Goal: Task Accomplishment & Management: Manage account settings

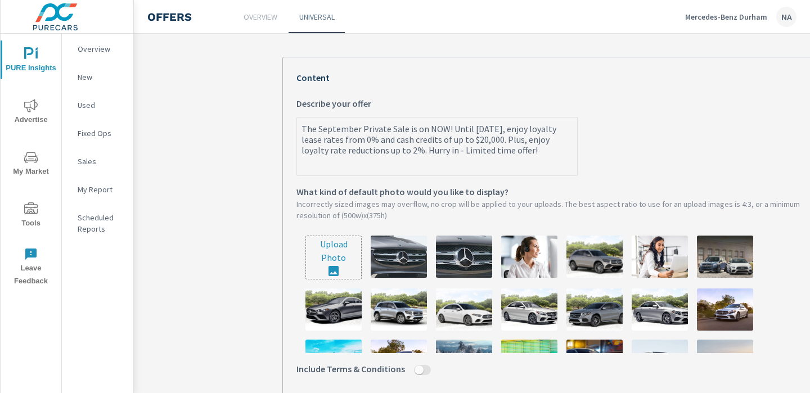
scroll to position [233, 0]
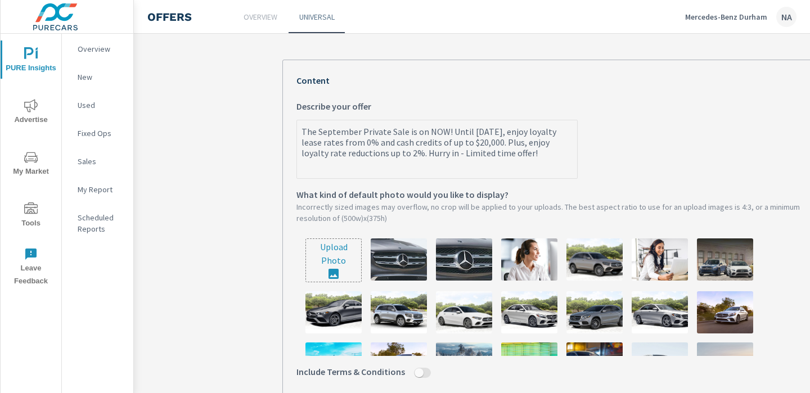
click at [332, 249] on input "file" at bounding box center [333, 260] width 55 height 43
type input "C:\fakepath\722A-25 MB - September Private Sale (Pure Cars)20.jpg"
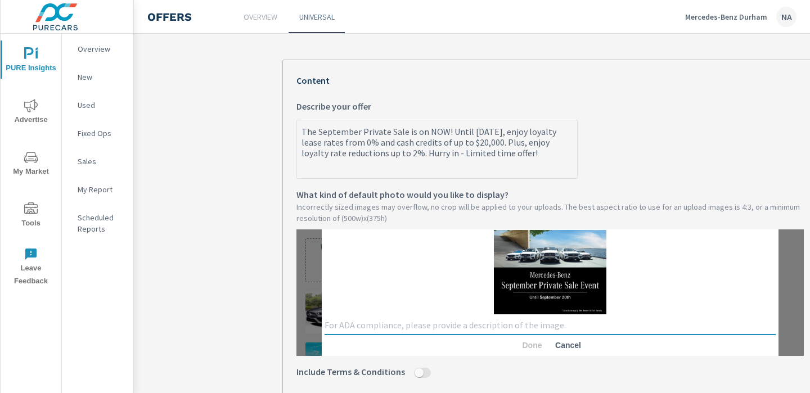
click at [381, 324] on textarea at bounding box center [549, 325] width 451 height 11
type textarea "Mercedes-Benz Private Sale Event with 5 car white lineup"
click at [534, 347] on span "Done" at bounding box center [531, 345] width 27 height 10
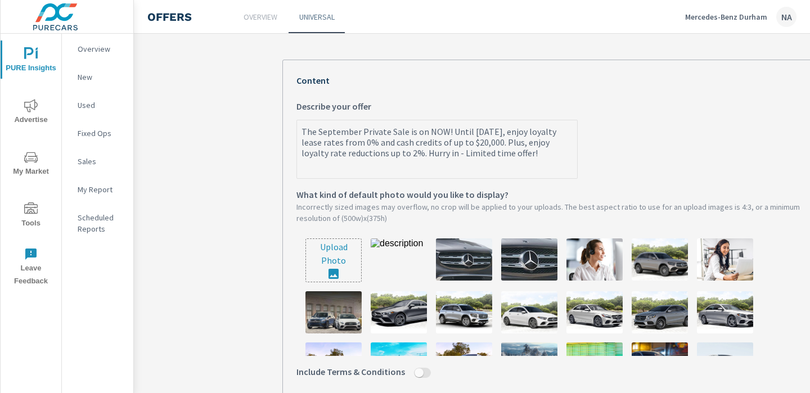
click at [400, 256] on img at bounding box center [399, 259] width 56 height 42
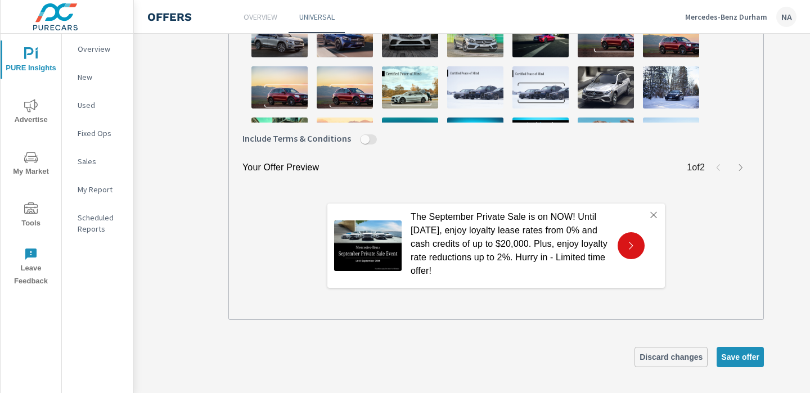
scroll to position [467, 58]
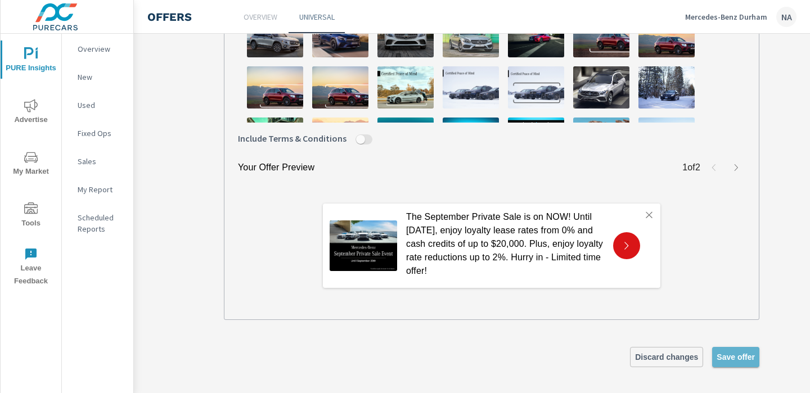
click at [724, 358] on span "Save offer" at bounding box center [735, 357] width 38 height 10
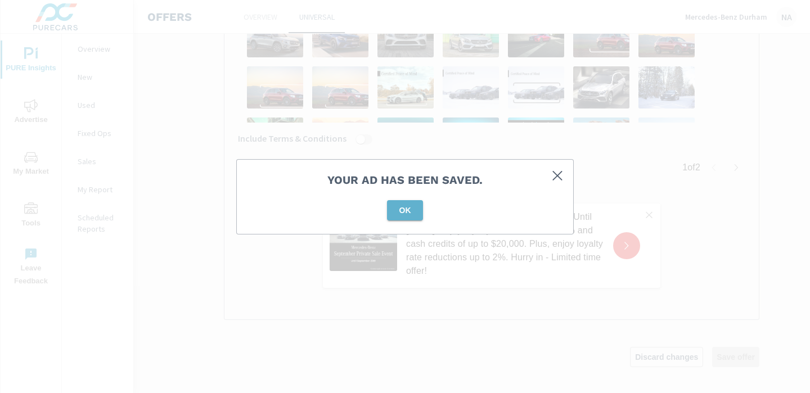
click at [407, 207] on span "OK" at bounding box center [404, 210] width 27 height 10
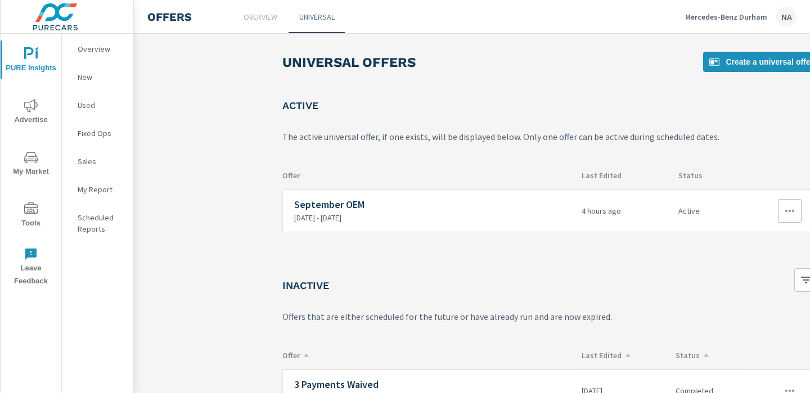
click at [744, 214] on icon "button" at bounding box center [789, 210] width 13 height 13
click at [744, 237] on div "Edit" at bounding box center [752, 236] width 16 height 13
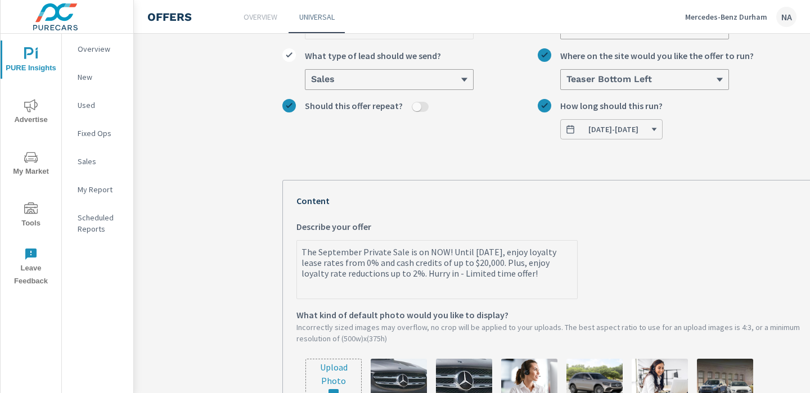
scroll to position [125, 0]
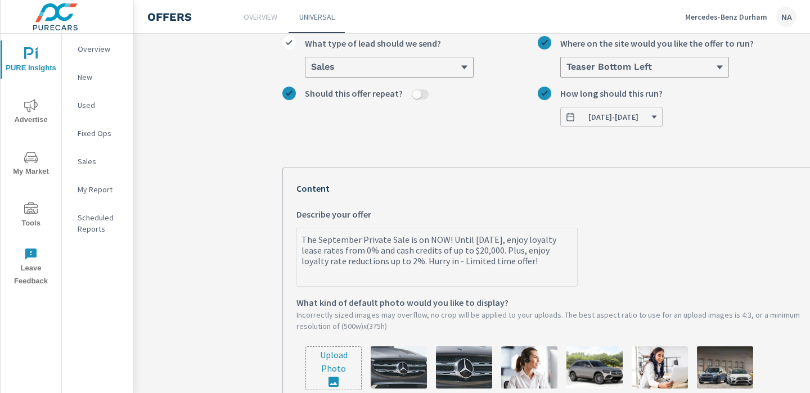
drag, startPoint x: 301, startPoint y: 237, endPoint x: 557, endPoint y: 278, distance: 258.6
click at [557, 278] on textarea "The September Private Sale is on NOW! Until [DATE], enjoy loyalty lease rates f…" at bounding box center [437, 258] width 280 height 56
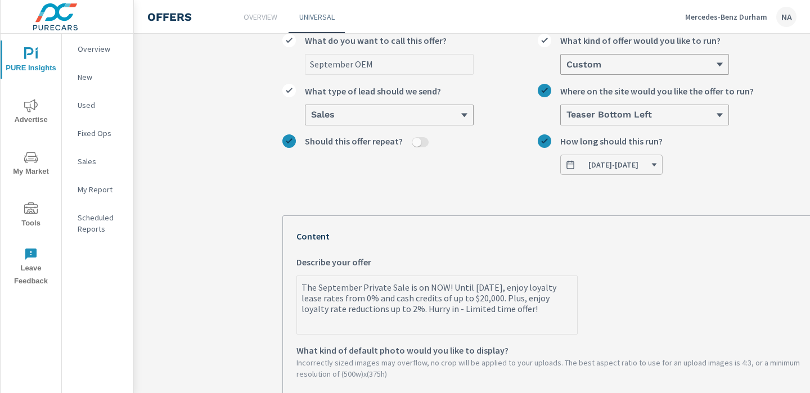
scroll to position [0, 0]
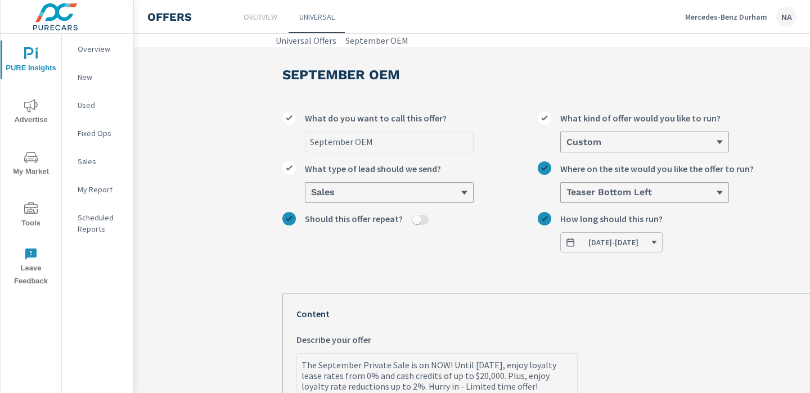
type textarea "x"
click at [717, 20] on p "Mercedes-Benz Durham" at bounding box center [726, 17] width 82 height 10
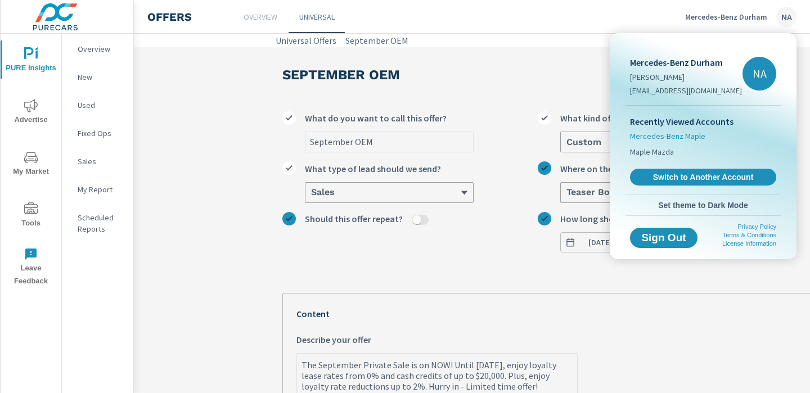
click at [676, 139] on span "Mercedes-Benz Maple" at bounding box center [667, 135] width 75 height 11
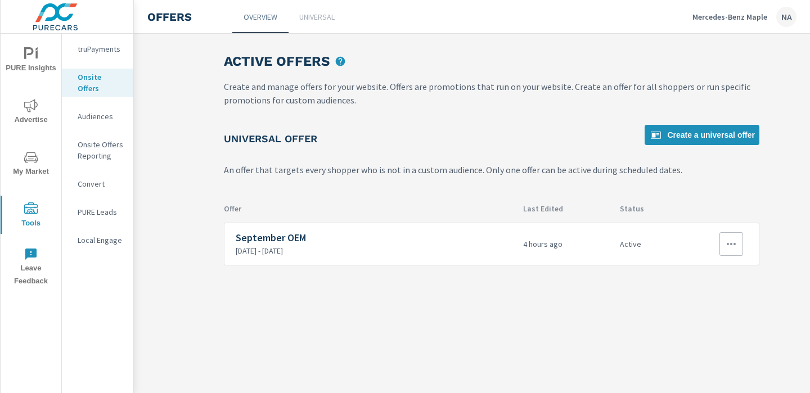
scroll to position [0, 156]
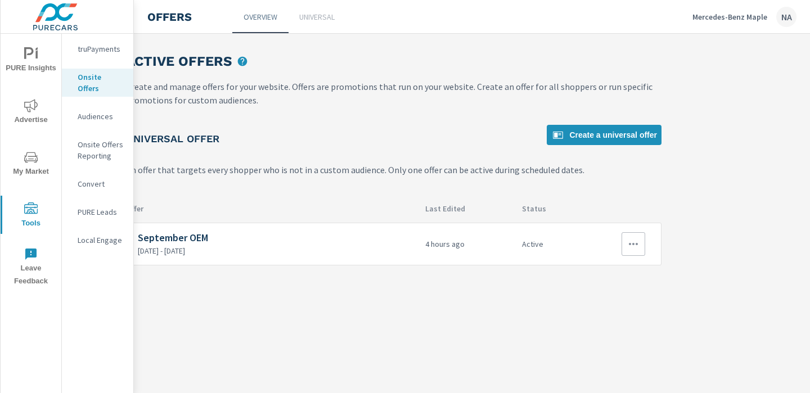
click at [631, 245] on icon "button" at bounding box center [632, 243] width 13 height 13
click at [609, 272] on link "Edit" at bounding box center [612, 269] width 62 height 27
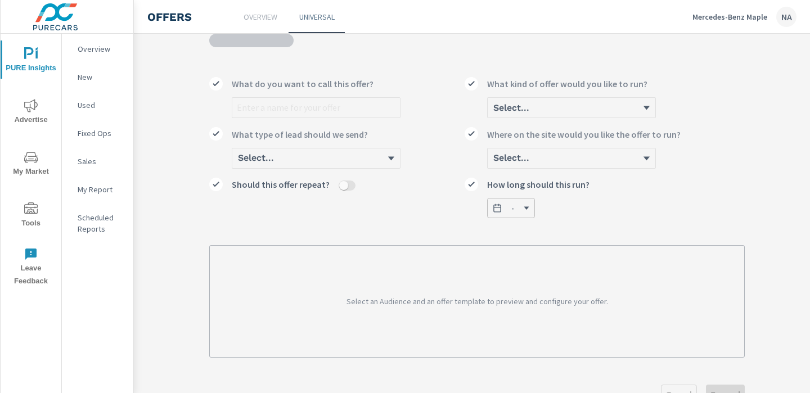
scroll to position [0, 73]
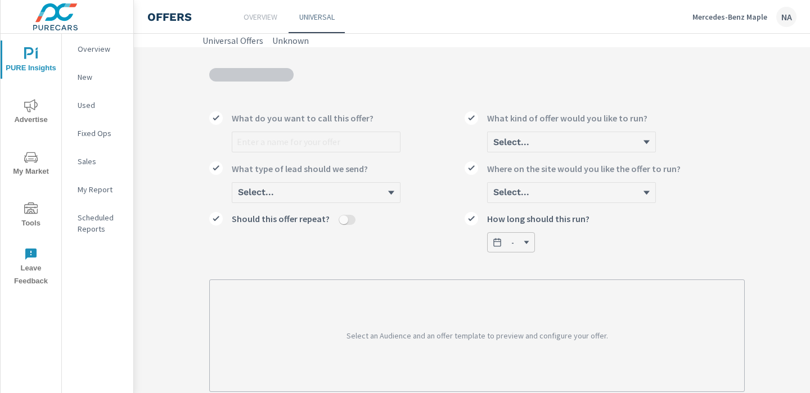
click at [744, 14] on p "Mercedes-Benz Maple" at bounding box center [729, 17] width 75 height 10
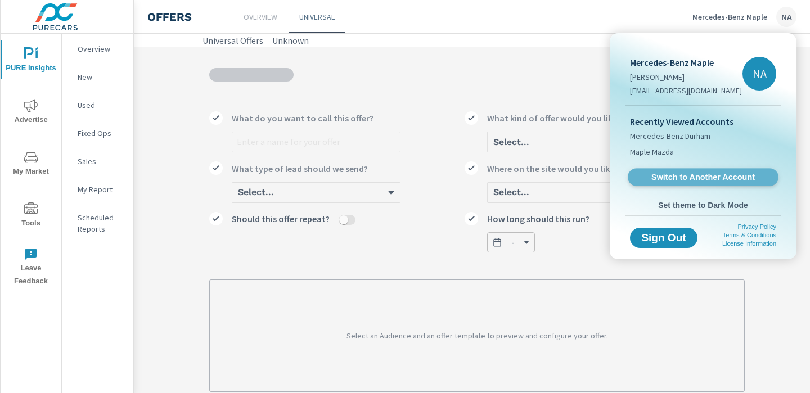
click at [675, 173] on span "Switch to Another Account" at bounding box center [703, 177] width 138 height 11
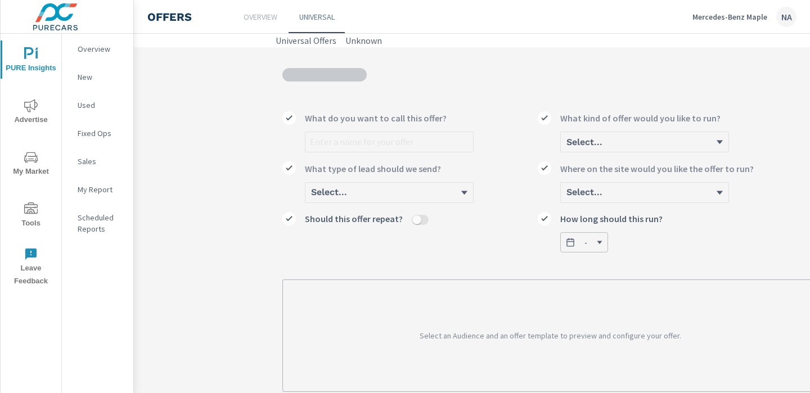
click at [724, 21] on p "Mercedes-Benz Maple" at bounding box center [729, 17] width 75 height 10
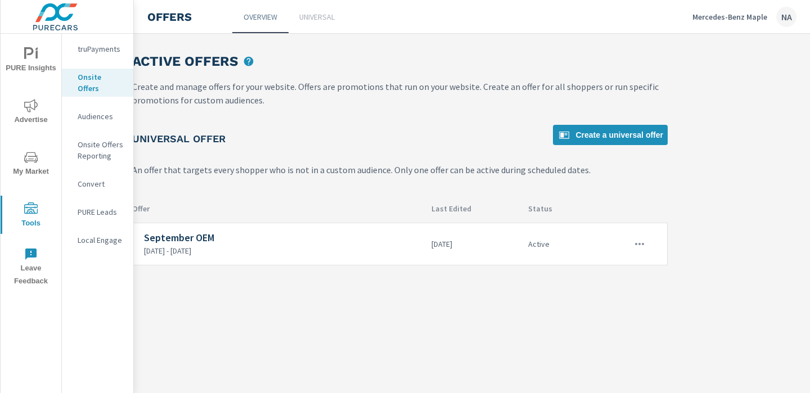
scroll to position [0, 156]
click at [635, 242] on icon "button" at bounding box center [632, 243] width 13 height 13
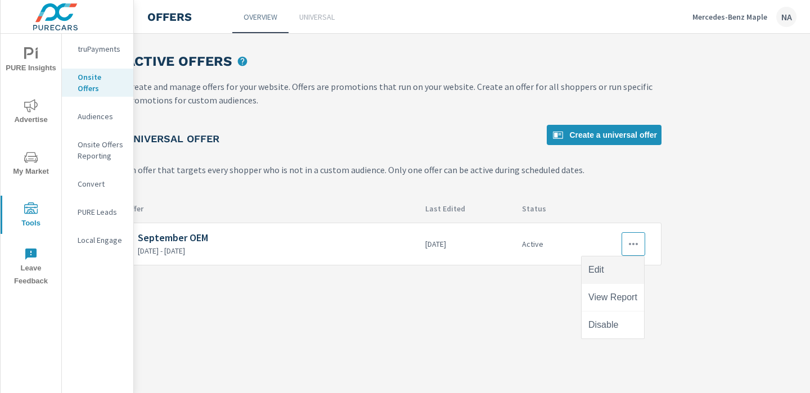
click at [624, 272] on link "Edit" at bounding box center [612, 269] width 62 height 27
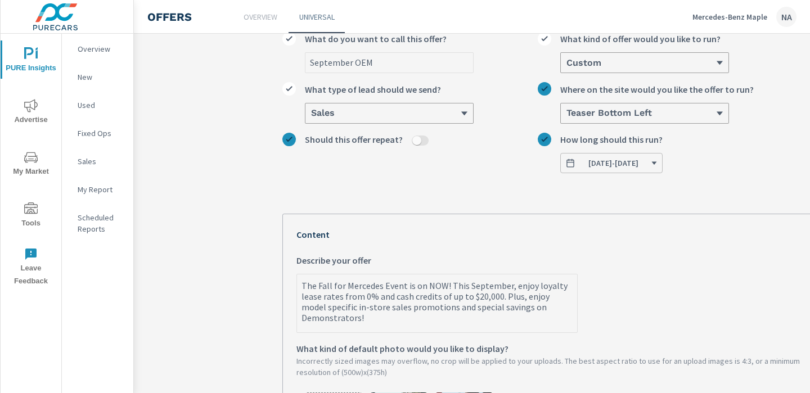
scroll to position [80, 0]
type textarea "x"
drag, startPoint x: 404, startPoint y: 315, endPoint x: 299, endPoint y: 274, distance: 113.1
click at [299, 274] on div "The Fall for Mercedes Event is on NOW! This September, enjoy loyalty lease rate…" at bounding box center [436, 302] width 281 height 59
paste textarea "September Private Sale is on NOW! Until September 20th, enjoy loyalty lease rat…"
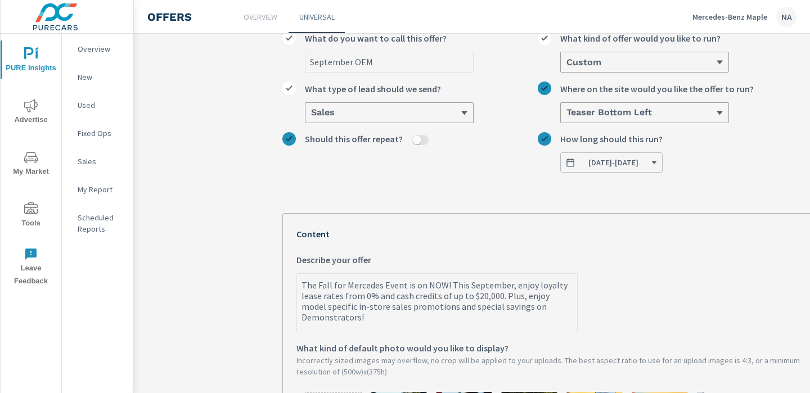
type textarea "The September Private Sale is on NOW! Until [DATE], enjoy loyalty lease rates f…"
type textarea "x"
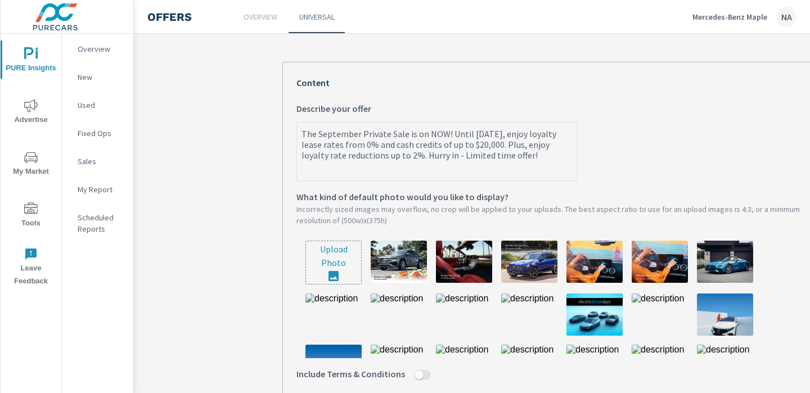
scroll to position [256, 0]
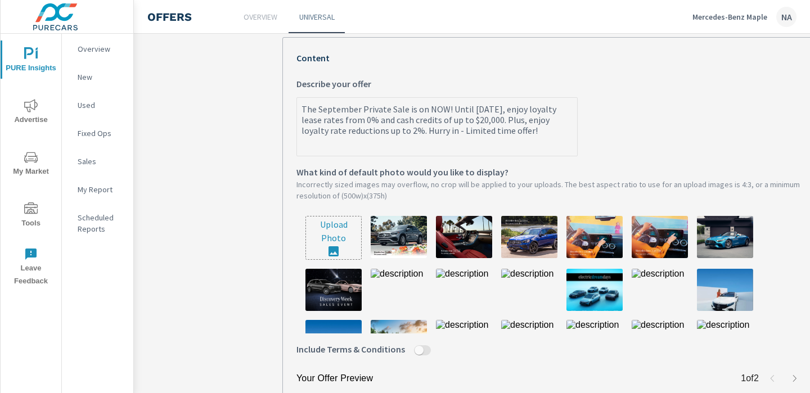
type textarea "The September Private Sale is on NOW! Until [DATE], enjoy loyalty lease rates f…"
type textarea "x"
click at [338, 238] on input "file" at bounding box center [333, 237] width 55 height 43
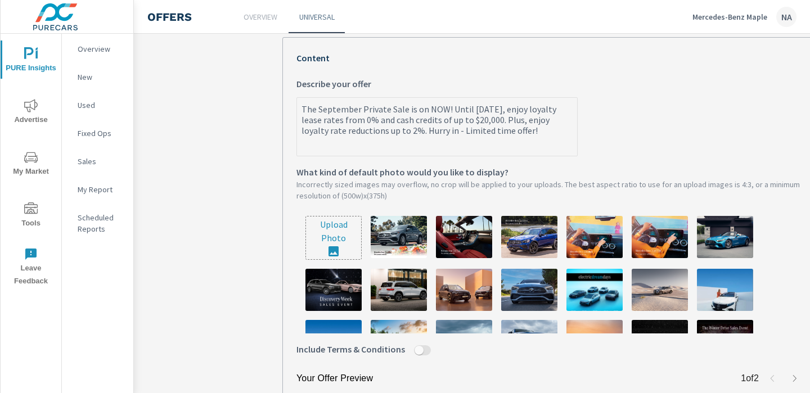
type input "C:\fakepath\722A-25 MB - September Private Sale (Pure Cars)20.jpg"
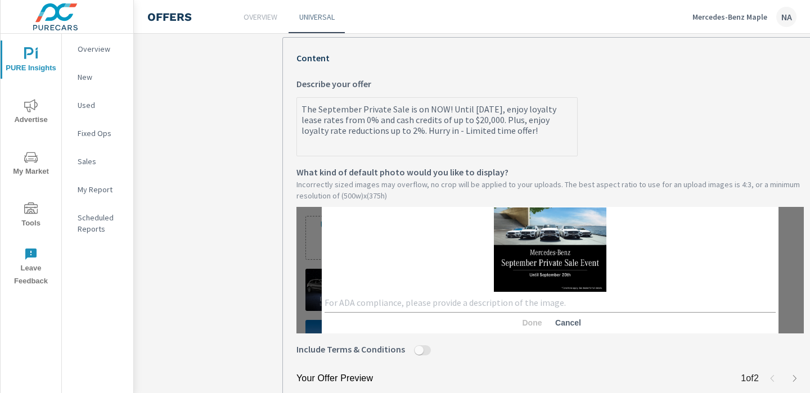
click at [508, 309] on div "x" at bounding box center [549, 303] width 451 height 19
type textarea "W"
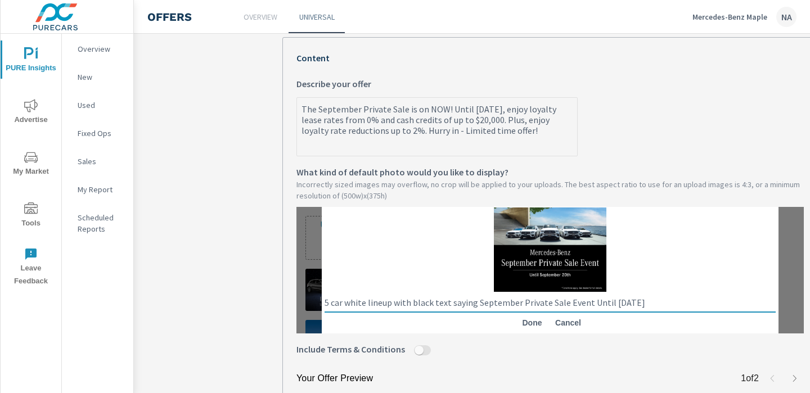
type textarea "5 car white lineup with black text saying September Private Sale Event Until Se…"
click at [526, 323] on span "Done" at bounding box center [531, 323] width 27 height 10
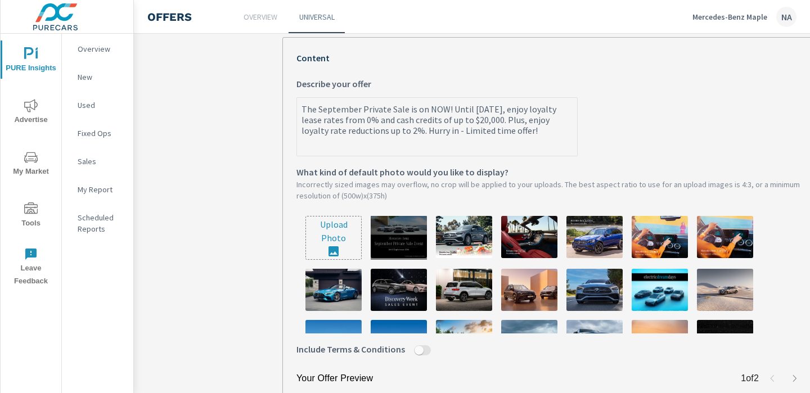
click at [394, 233] on div at bounding box center [399, 238] width 56 height 44
click at [401, 240] on img at bounding box center [399, 237] width 56 height 42
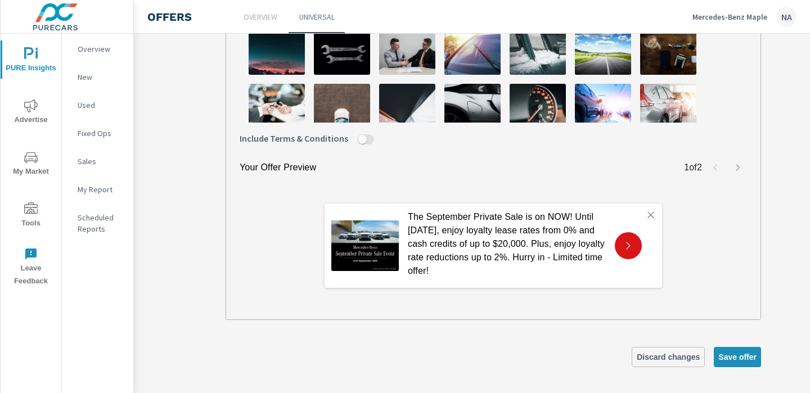
scroll to position [467, 69]
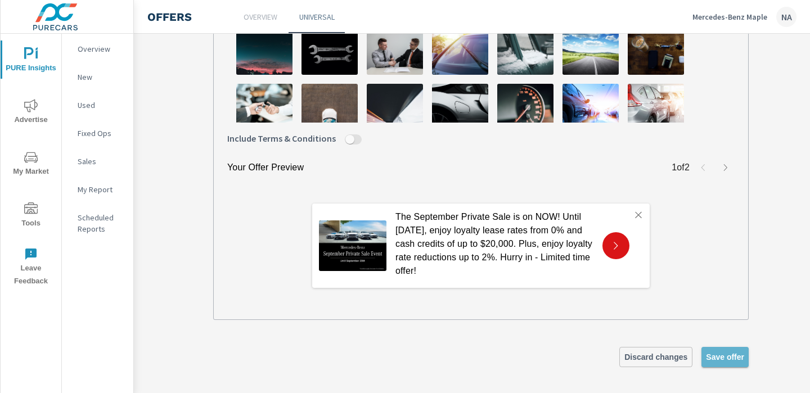
click at [711, 355] on span "Save offer" at bounding box center [725, 357] width 38 height 10
type textarea "x"
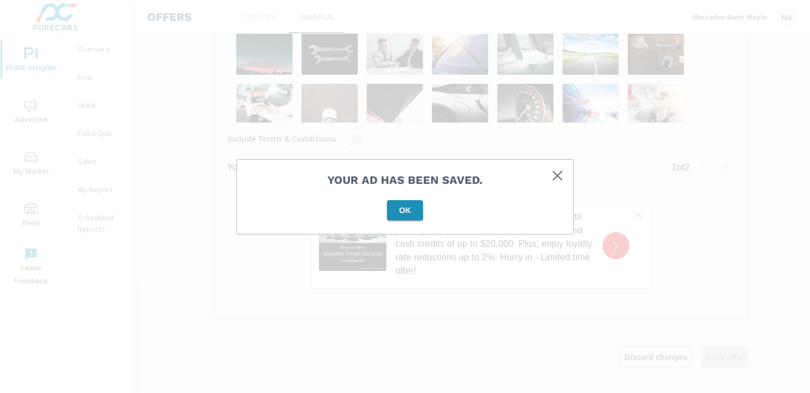
click at [406, 209] on span "OK" at bounding box center [404, 210] width 27 height 10
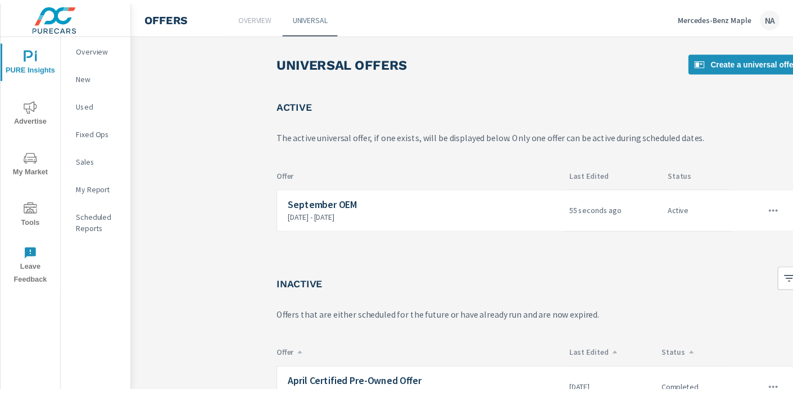
scroll to position [0, 156]
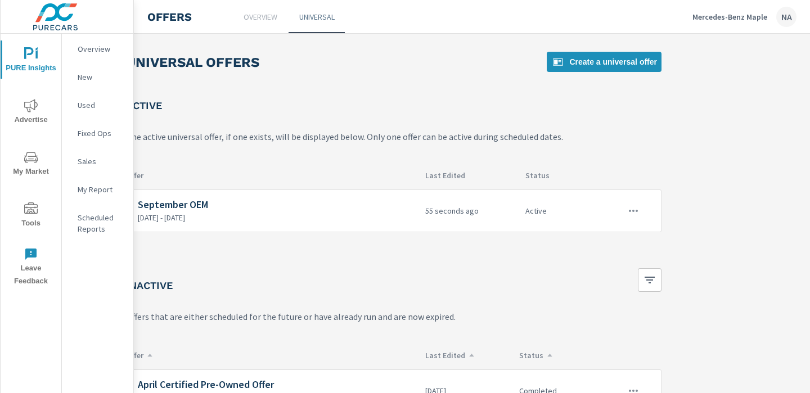
click at [747, 22] on div "Mercedes-Benz Maple NA" at bounding box center [744, 17] width 104 height 20
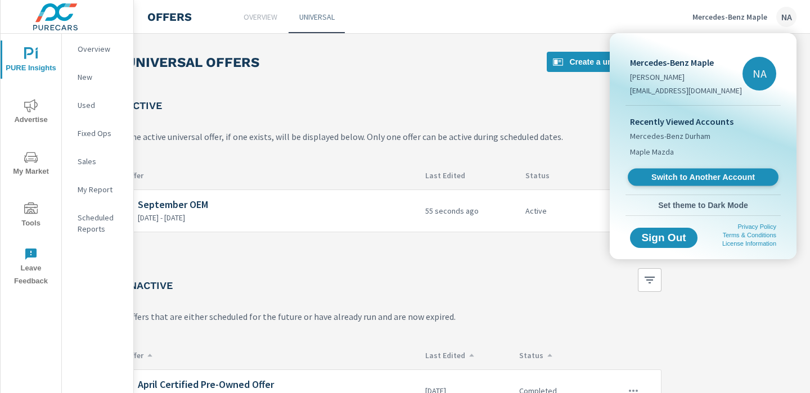
click at [686, 176] on span "Switch to Another Account" at bounding box center [703, 177] width 138 height 11
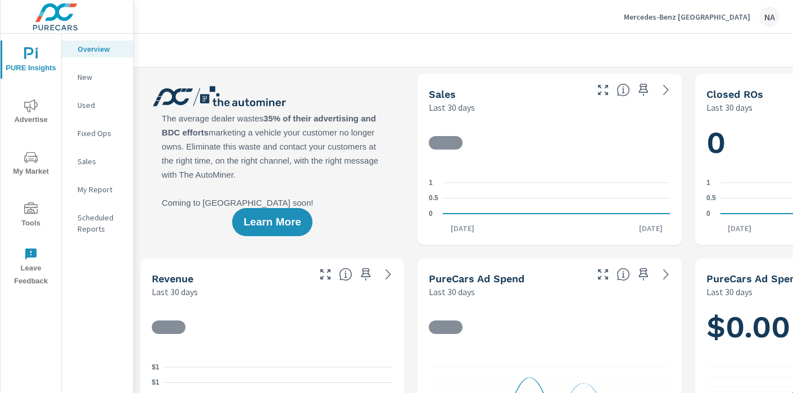
click at [34, 162] on icon "nav menu" at bounding box center [30, 157] width 13 height 13
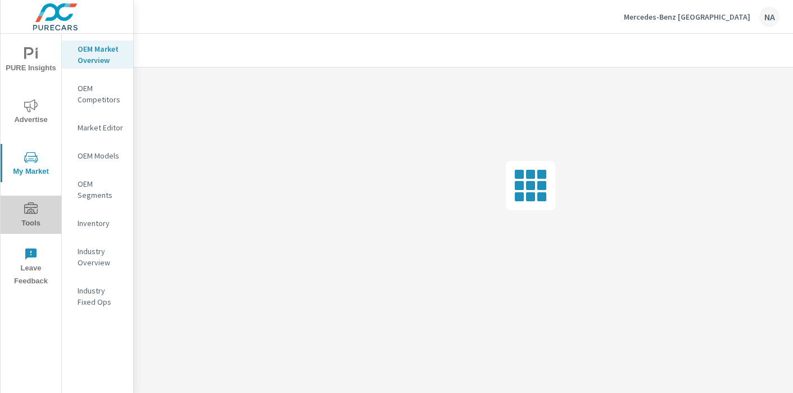
click at [30, 200] on button "Tools" at bounding box center [31, 215] width 61 height 38
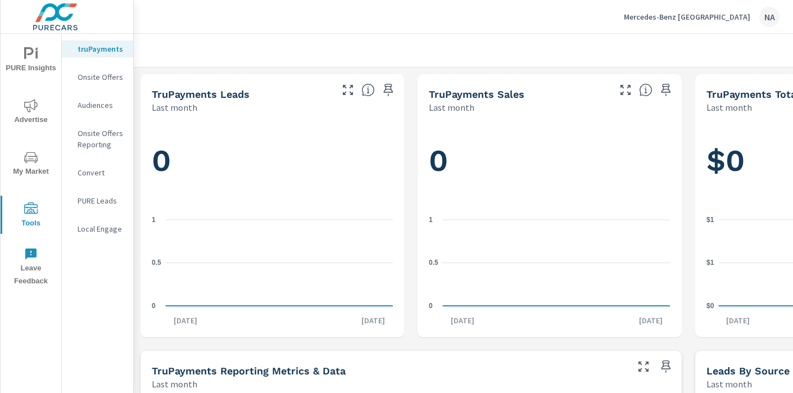
click at [105, 82] on p "Onsite Offers" at bounding box center [101, 76] width 47 height 11
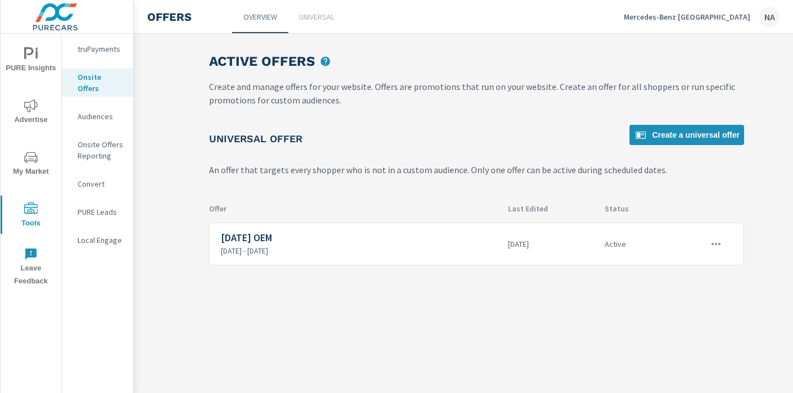
scroll to position [0, 82]
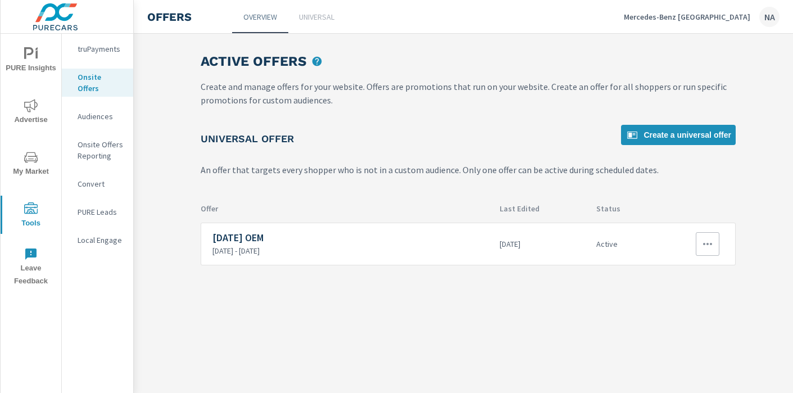
click at [708, 234] on button "button" at bounding box center [708, 244] width 24 height 24
click at [701, 268] on link "Edit" at bounding box center [687, 269] width 62 height 27
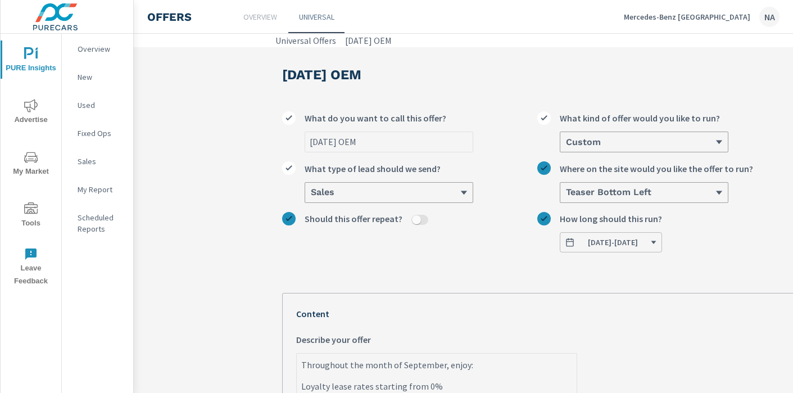
scroll to position [124, 0]
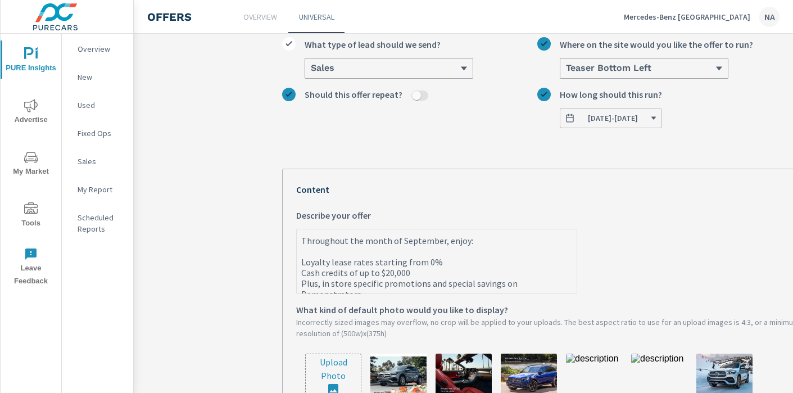
type textarea "x"
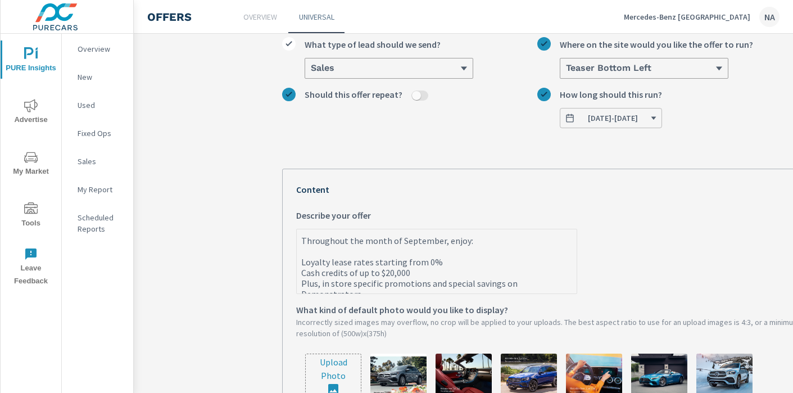
drag, startPoint x: 572, startPoint y: 284, endPoint x: 256, endPoint y: 232, distance: 320.8
click at [256, 232] on section "September 2025 OEM September 2025 OEM What do you want to call this offer? Cust…" at bounding box center [550, 333] width 832 height 820
paste textarea "e September Private Sale is on NOW! Until September 20th, enjoy loyalty lease r…"
type textarea "The September Private Sale is on NOW! Until [DATE], enjoy loyalty lease rates f…"
type textarea "x"
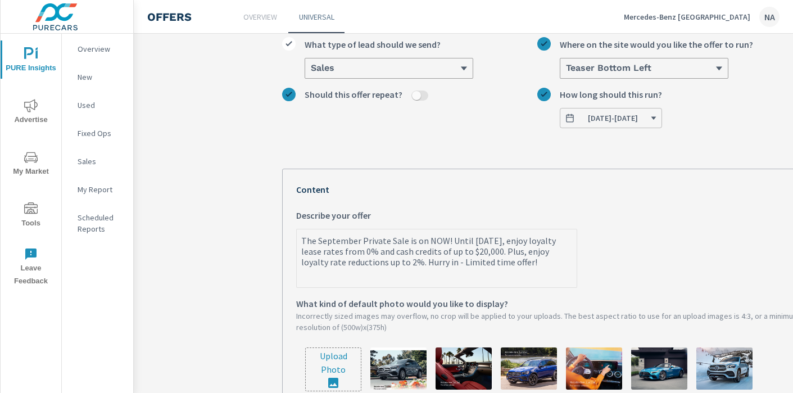
type textarea "The September Private Sale is on NOW! Until [DATE], enjoy loyalty lease rates f…"
type textarea "x"
click at [333, 371] on input "file" at bounding box center [333, 369] width 55 height 43
type input "C:\fakepath\722A-25 MB - September Private Sale (Pure Cars)20.jpg"
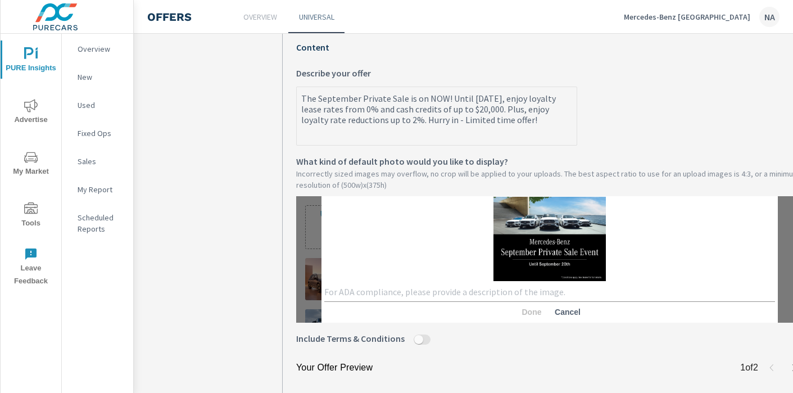
scroll to position [267, 0]
click at [467, 296] on div "x" at bounding box center [549, 292] width 451 height 19
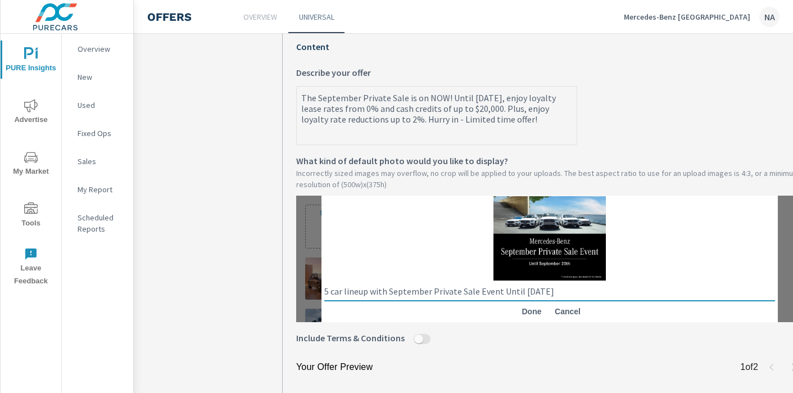
type textarea "5 car lineup with September Private Sale Event Until September 20th"
click at [534, 306] on span "Done" at bounding box center [531, 311] width 27 height 10
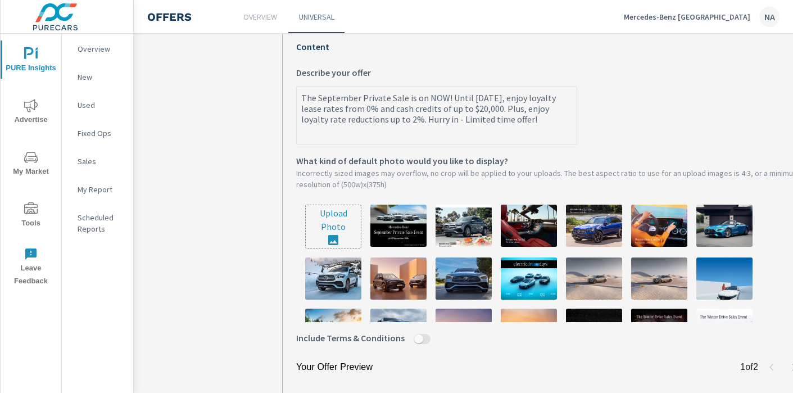
click at [412, 230] on img at bounding box center [399, 226] width 56 height 42
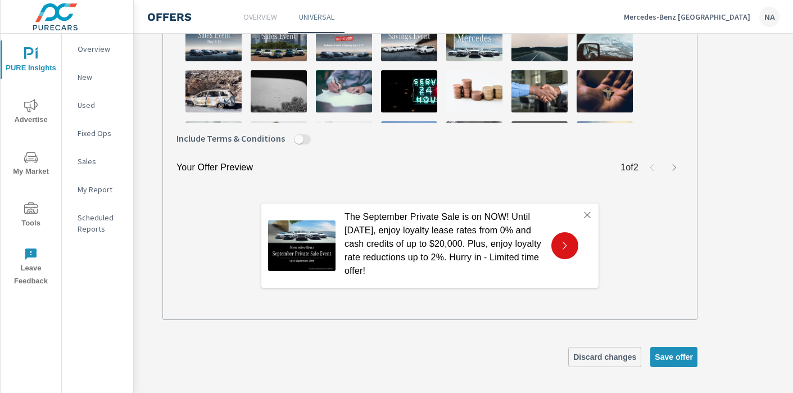
scroll to position [467, 137]
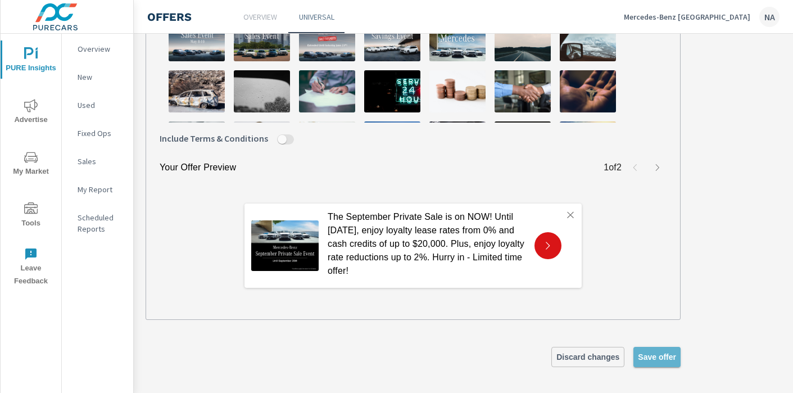
click at [655, 352] on span "Save offer" at bounding box center [657, 357] width 38 height 10
type textarea "x"
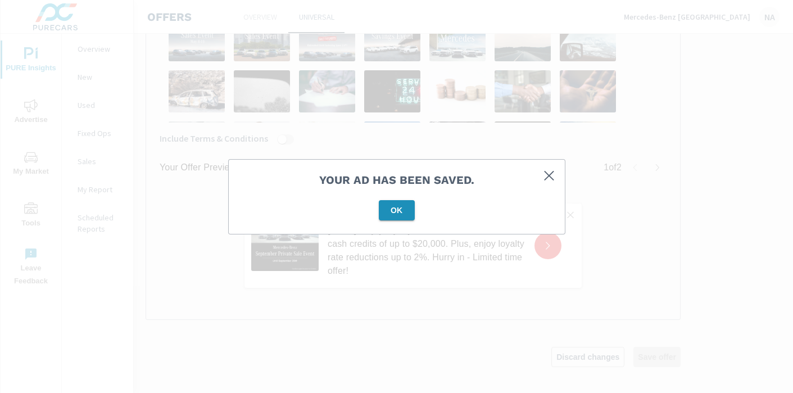
click at [405, 211] on span "OK" at bounding box center [396, 210] width 27 height 10
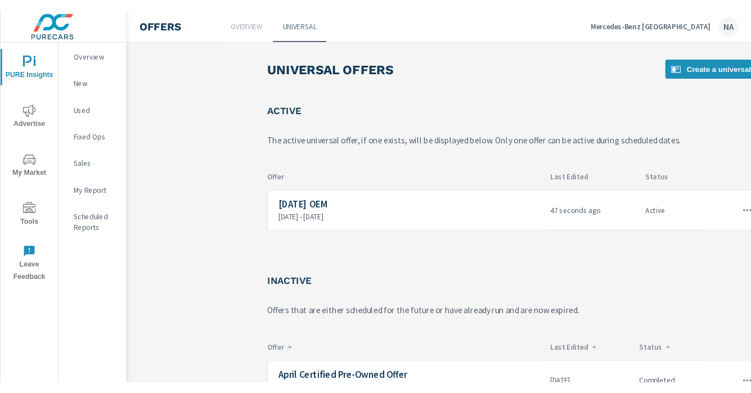
scroll to position [0, 173]
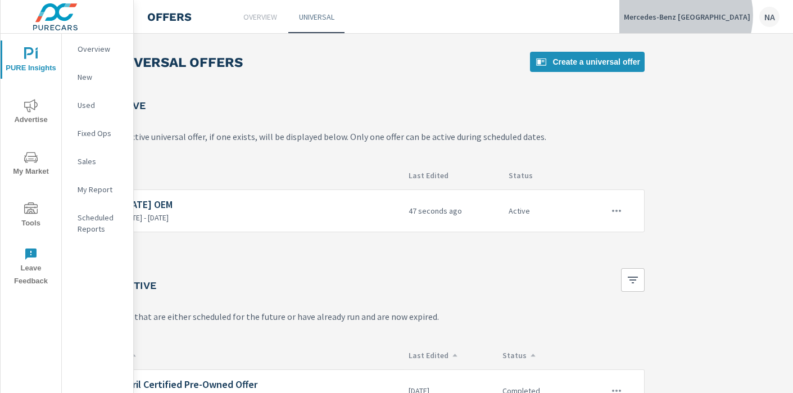
click at [710, 15] on p "Mercedes-Benz Mississauga" at bounding box center [687, 17] width 127 height 10
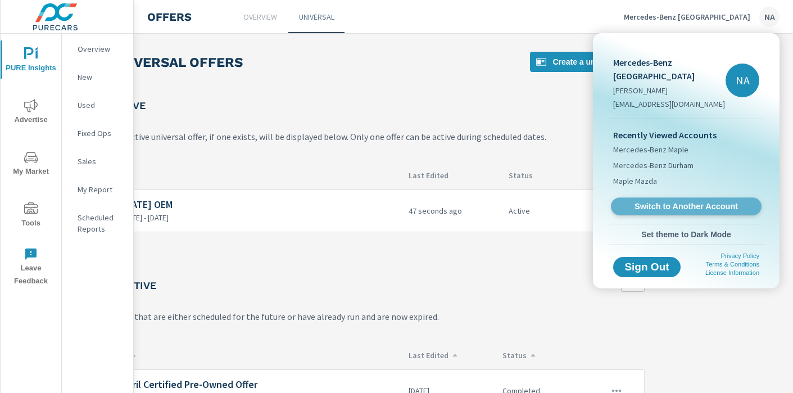
click at [667, 198] on link "Switch to Another Account" at bounding box center [686, 206] width 151 height 17
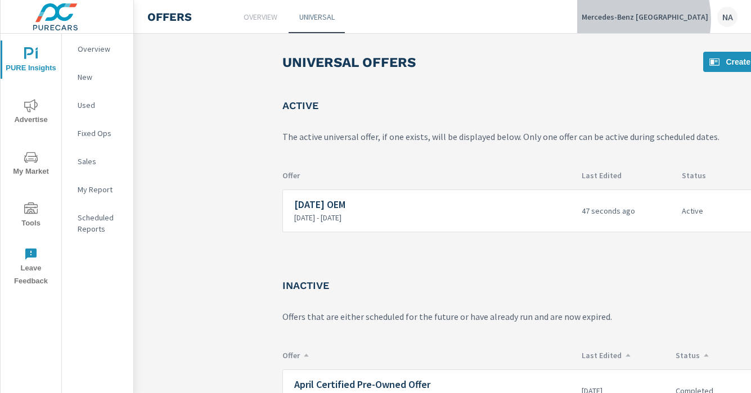
click at [654, 19] on p "Mercedes-Benz Mississauga" at bounding box center [644, 17] width 127 height 10
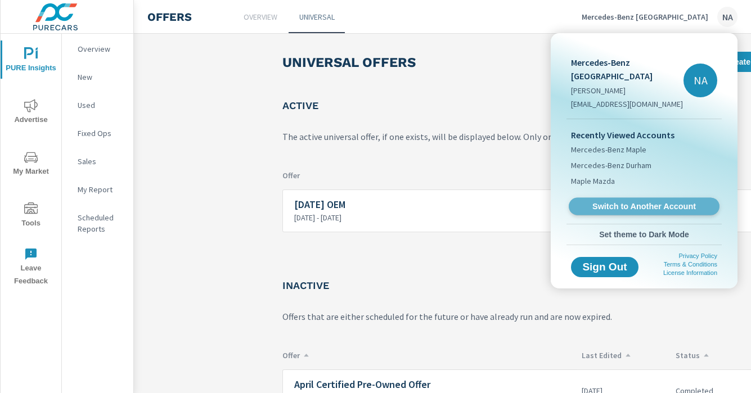
click at [630, 198] on link "Switch to Another Account" at bounding box center [643, 206] width 151 height 17
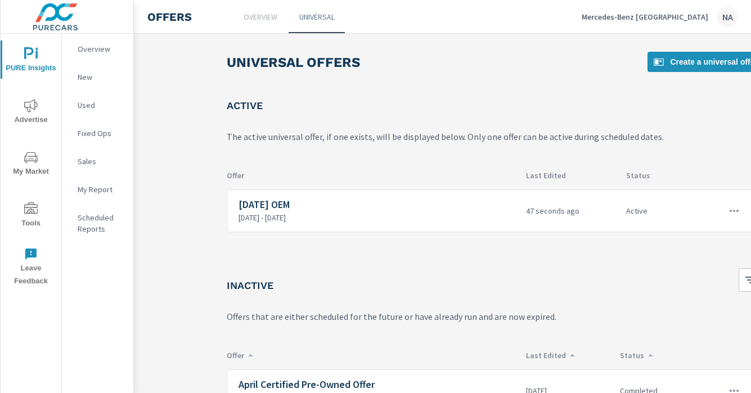
scroll to position [0, 116]
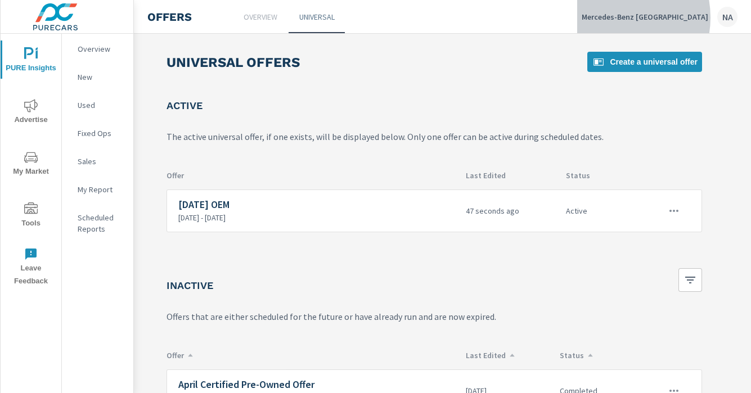
click at [642, 17] on p "Mercedes-Benz Mississauga" at bounding box center [644, 17] width 127 height 10
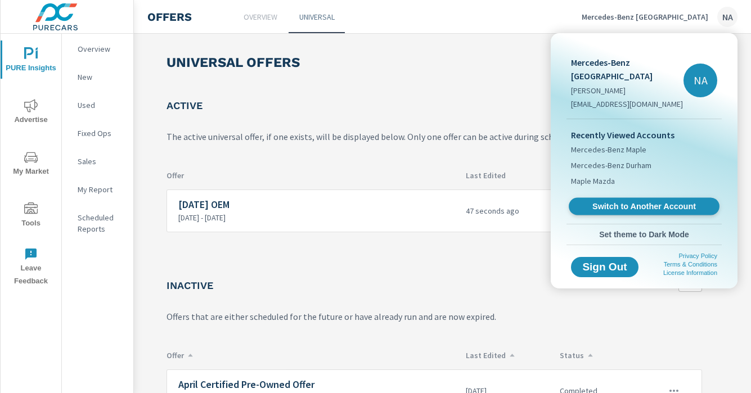
click at [623, 201] on span "Switch to Another Account" at bounding box center [644, 206] width 138 height 11
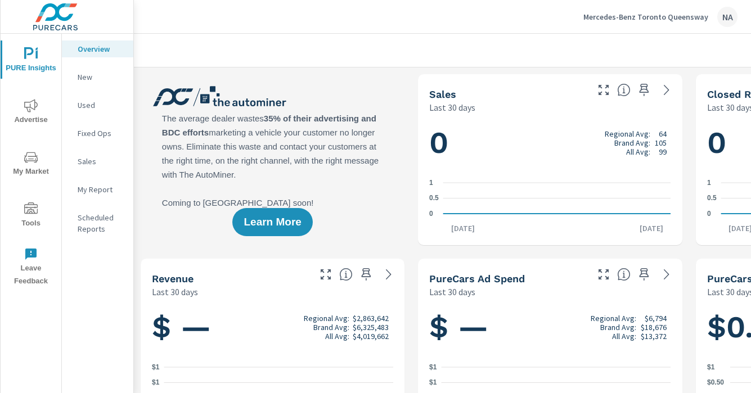
click at [40, 198] on button "Tools" at bounding box center [31, 215] width 61 height 38
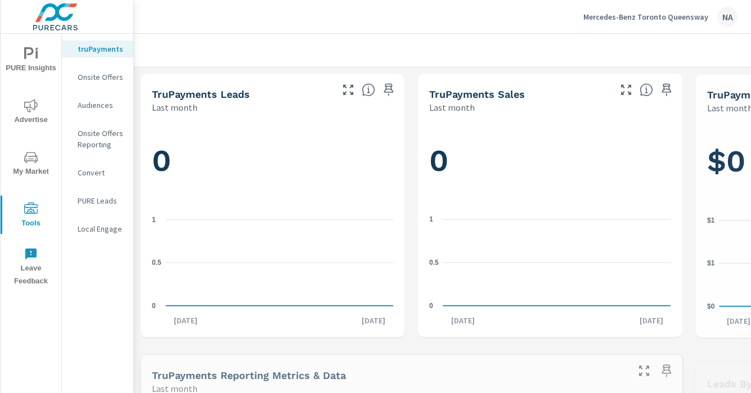
click at [107, 76] on p "Onsite Offers" at bounding box center [101, 76] width 47 height 11
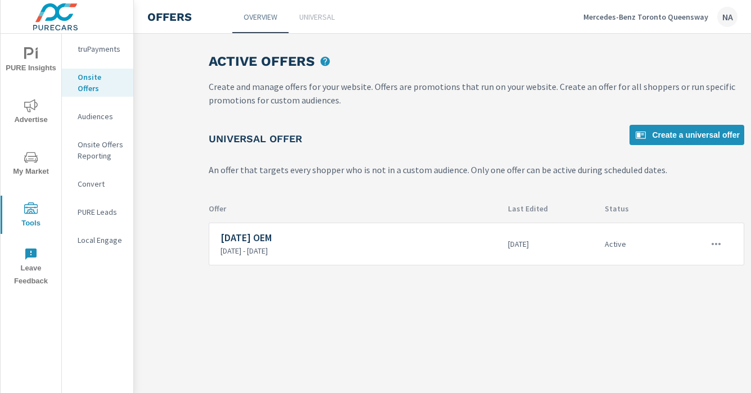
scroll to position [0, 145]
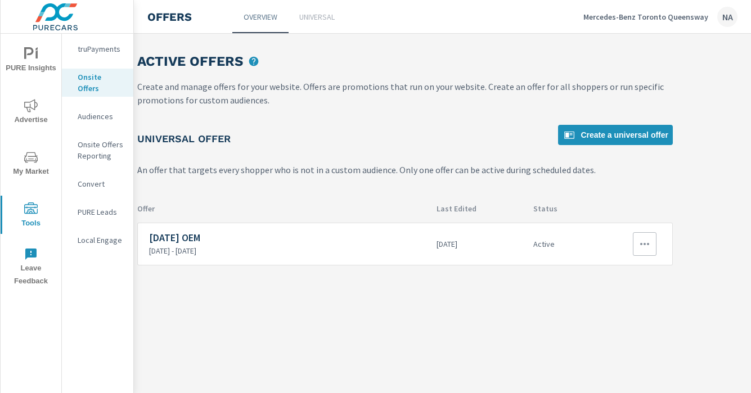
click at [644, 238] on icon "button" at bounding box center [644, 243] width 13 height 13
click at [617, 261] on link "Edit" at bounding box center [624, 269] width 62 height 27
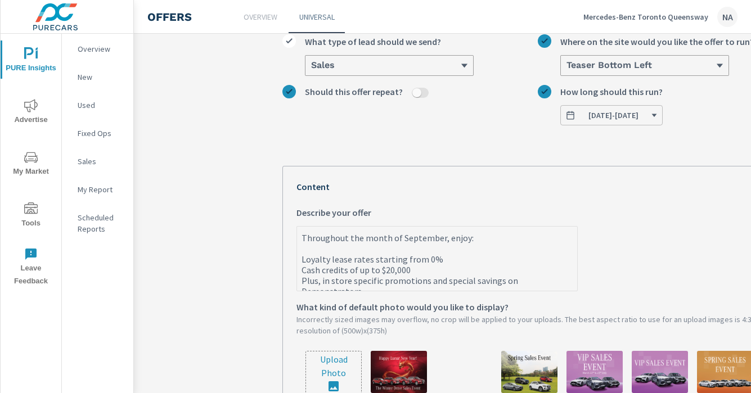
scroll to position [135, 0]
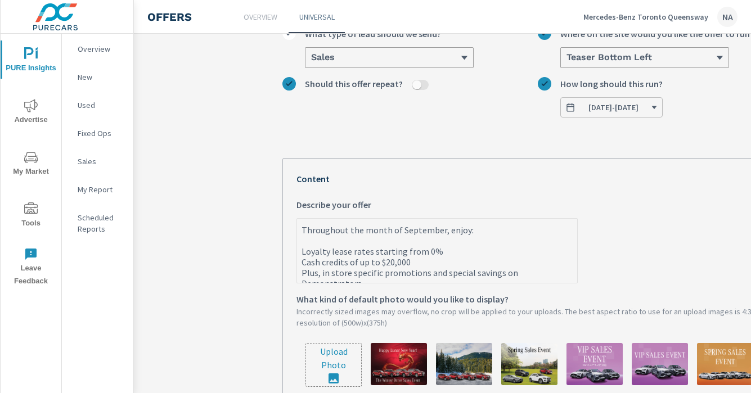
type textarea "x"
drag, startPoint x: 570, startPoint y: 272, endPoint x: 287, endPoint y: 223, distance: 287.7
paste textarea "e September Private Sale is on NOW! Until September 20th, enjoy loyalty lease r…"
type textarea "The September Private Sale is on NOW! Until [DATE], enjoy loyalty lease rates f…"
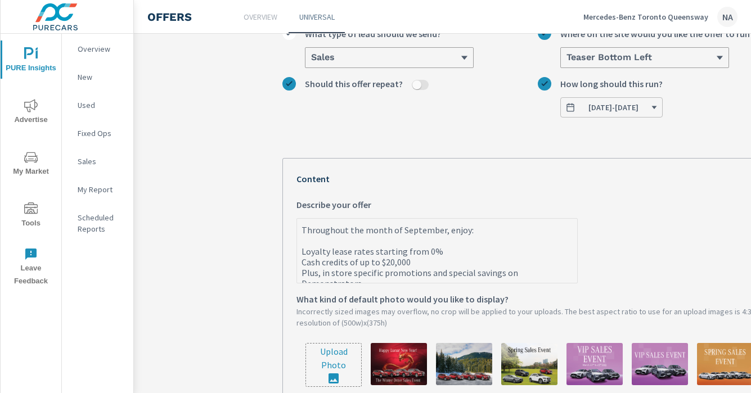
type textarea "x"
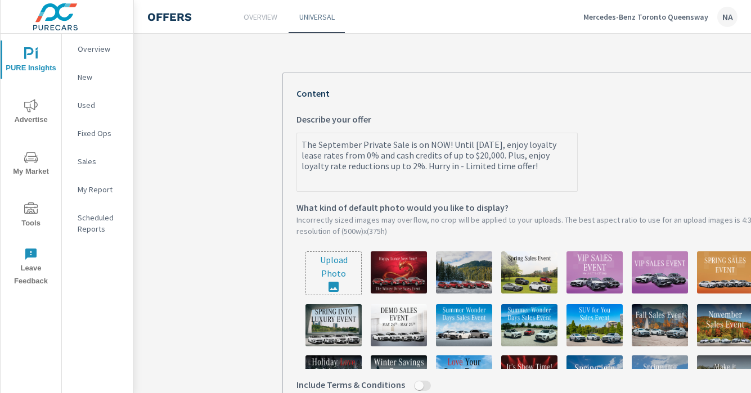
scroll to position [230, 0]
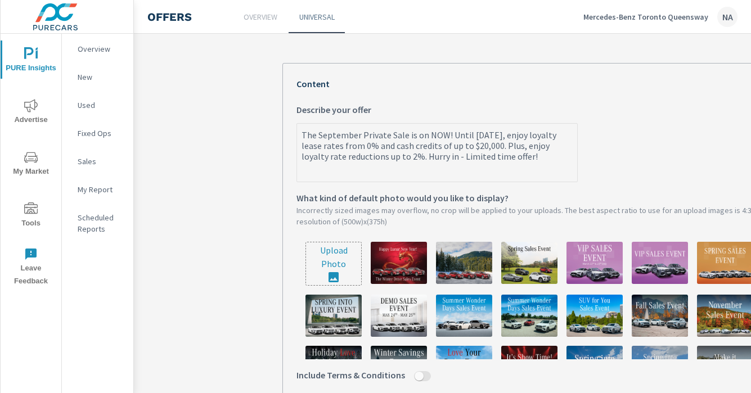
type textarea "The September Private Sale is on NOW! Until [DATE], enjoy loyalty lease rates f…"
type textarea "x"
click at [333, 264] on input "file" at bounding box center [333, 263] width 55 height 43
type input "C:\fakepath\722A-25 MB - September Private Sale (Pure Cars)20.jpg"
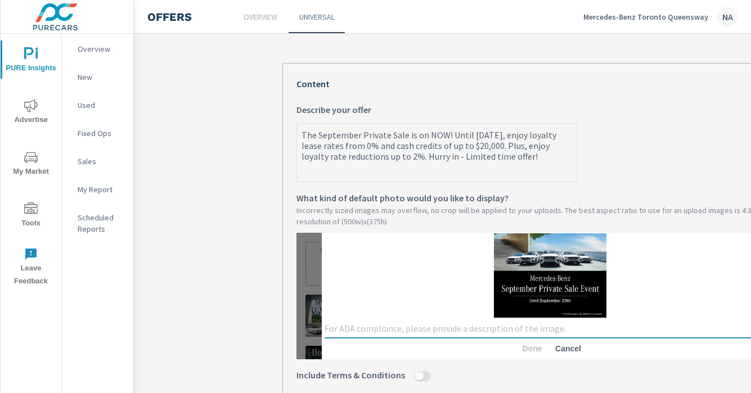
click at [490, 331] on textarea at bounding box center [549, 328] width 451 height 11
type textarea "P"
type textarea "5 car white lineup with Mercedes-Benz September Private Sale Event until Septem…"
click at [524, 347] on span "Done" at bounding box center [531, 349] width 27 height 10
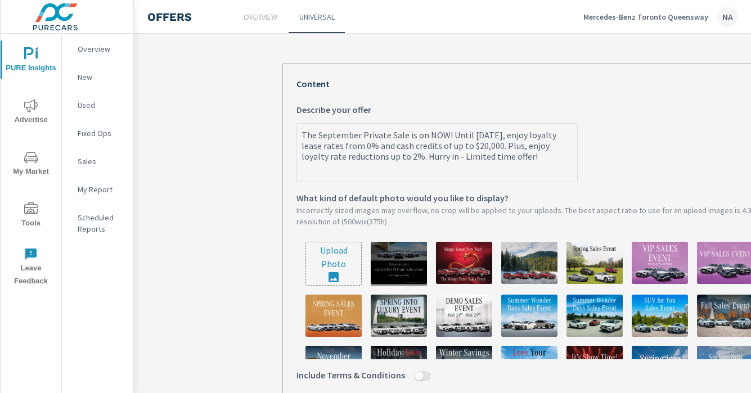
click at [408, 278] on div at bounding box center [399, 264] width 56 height 44
click at [404, 254] on div at bounding box center [399, 264] width 56 height 44
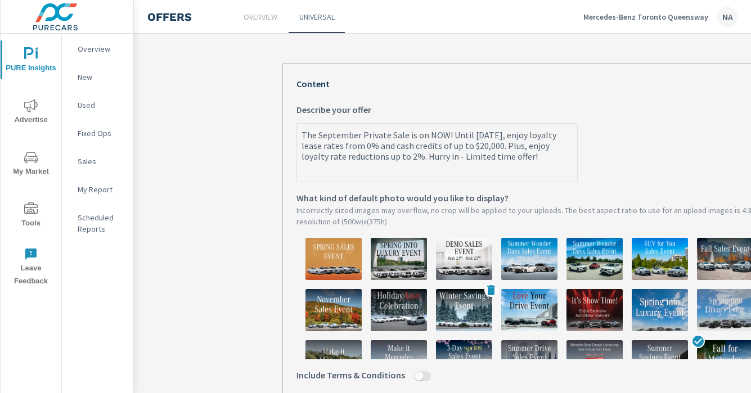
scroll to position [0, 0]
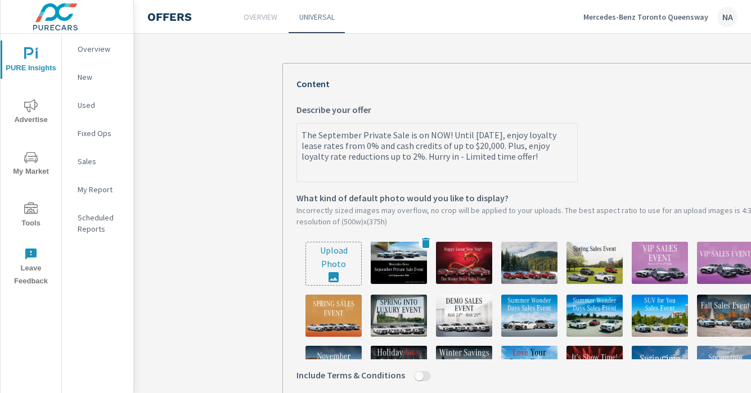
click at [404, 257] on img at bounding box center [399, 263] width 56 height 42
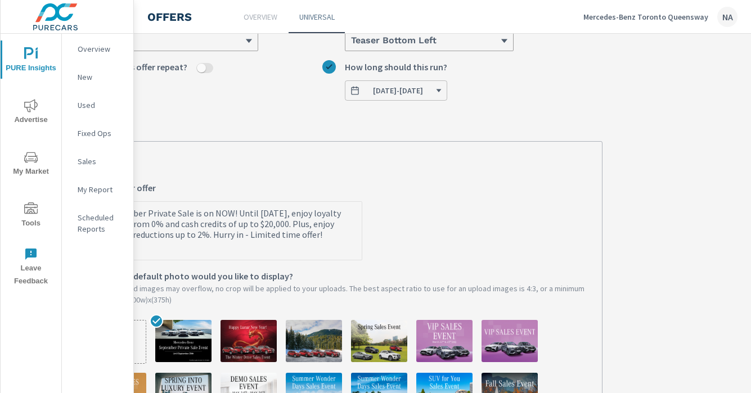
scroll to position [0, 215]
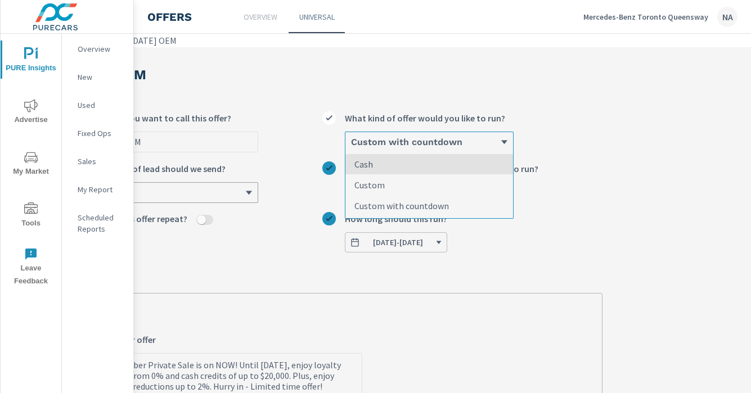
click at [459, 148] on div "Custom with countdown" at bounding box center [429, 142] width 168 height 20
click at [351, 147] on input "option Cash focused, 1 of 3. 3 results available. Use Up and Down to choose opt…" at bounding box center [350, 142] width 1 height 10
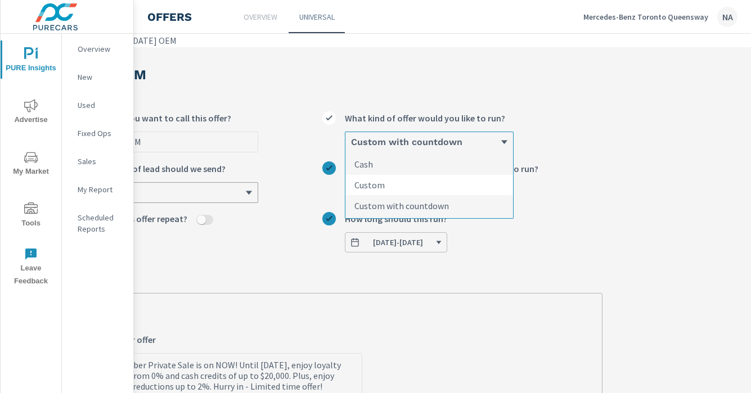
drag, startPoint x: 455, startPoint y: 162, endPoint x: 448, endPoint y: 183, distance: 21.7
click at [448, 183] on div "Cash Custom Custom with countdown" at bounding box center [429, 185] width 168 height 66
click at [351, 147] on input "option Custom focused, 2 of 3. 3 results available. Use Up and Down to choose o…" at bounding box center [350, 142] width 1 height 10
click at [448, 183] on li "Custom" at bounding box center [429, 185] width 168 height 21
click at [351, 147] on input "option Custom focused, 2 of 3. 3 results available. Use Up and Down to choose o…" at bounding box center [350, 142] width 1 height 10
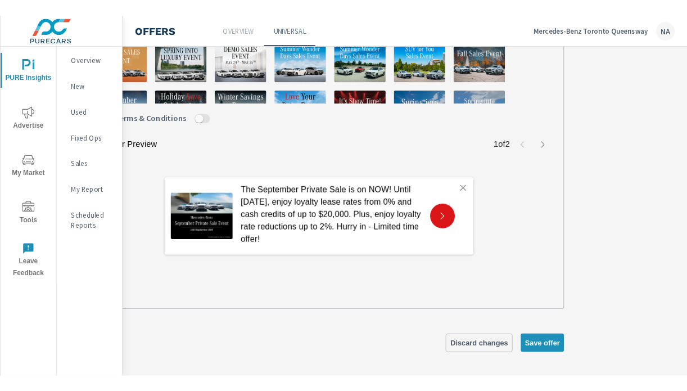
scroll to position [494, 215]
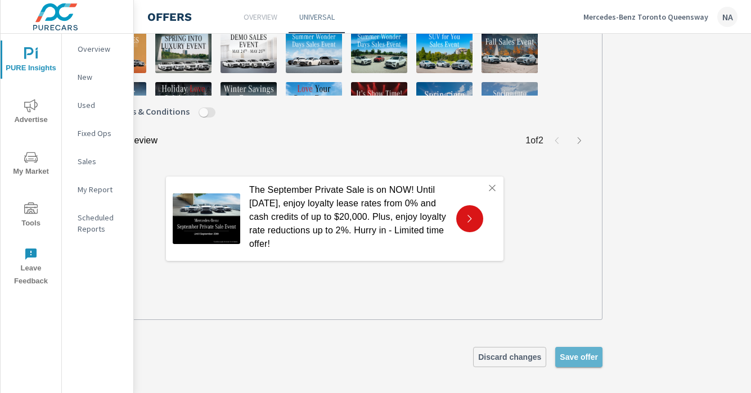
click at [580, 358] on span "Save offer" at bounding box center [578, 357] width 38 height 10
type textarea "x"
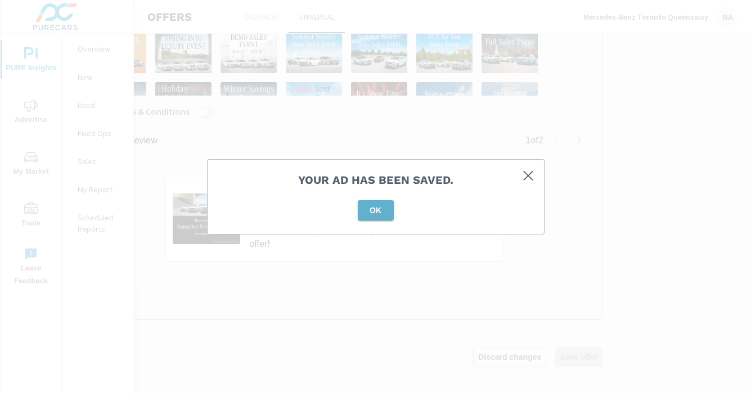
click at [382, 215] on button "OK" at bounding box center [376, 210] width 36 height 20
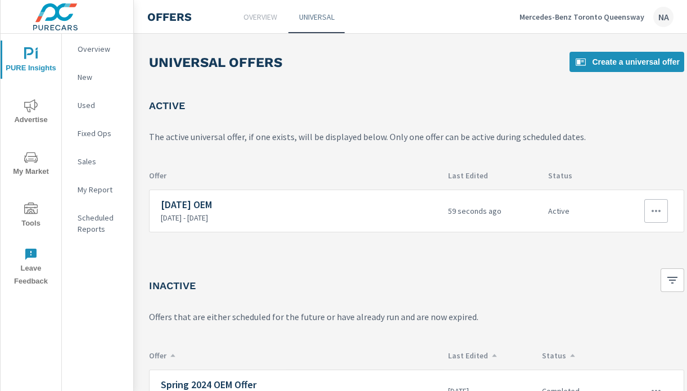
scroll to position [0, 174]
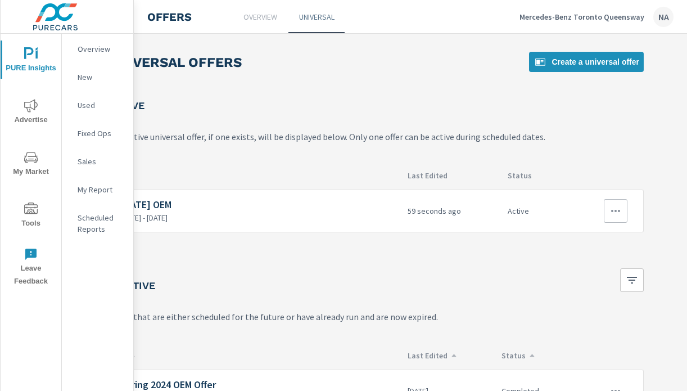
click at [621, 215] on icon "button" at bounding box center [615, 210] width 13 height 13
click at [586, 236] on link "Edit" at bounding box center [595, 236] width 62 height 27
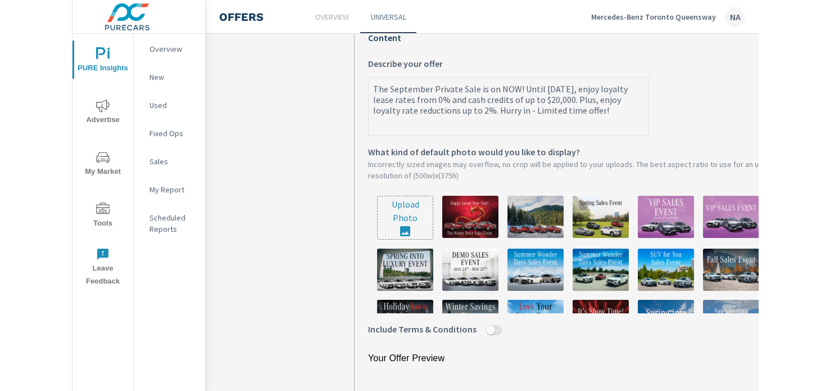
scroll to position [285, 0]
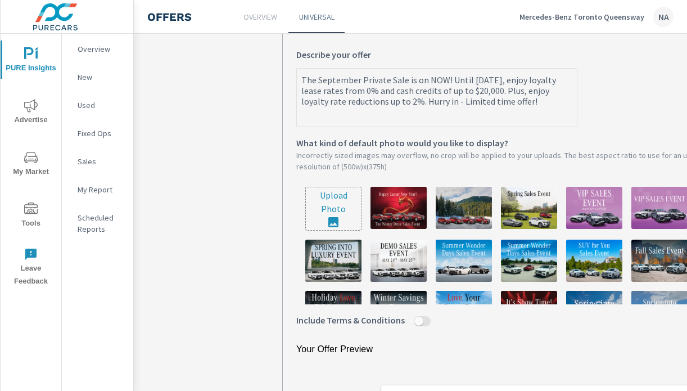
click at [329, 213] on input "file" at bounding box center [333, 208] width 55 height 43
type input "C:\fakepath\721A-25 MB - September OEM (20,000)8(PureCars) - Edited.jpg"
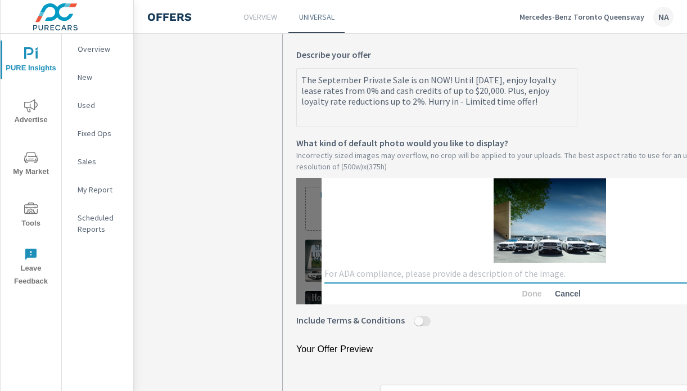
click at [474, 275] on textarea at bounding box center [549, 273] width 451 height 11
type textarea "5 white car lineup with blue sky and green trees"
click at [530, 293] on span "Done" at bounding box center [531, 293] width 27 height 10
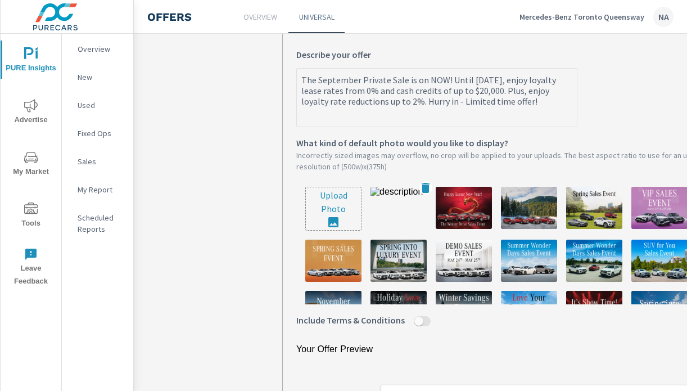
click at [403, 209] on img at bounding box center [399, 208] width 56 height 42
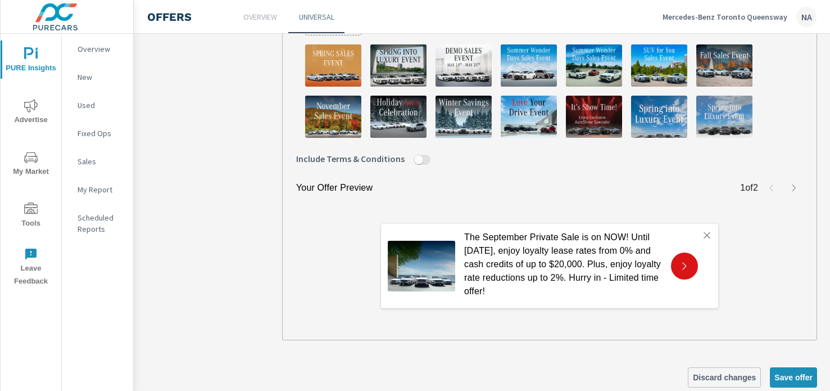
scroll to position [469, 0]
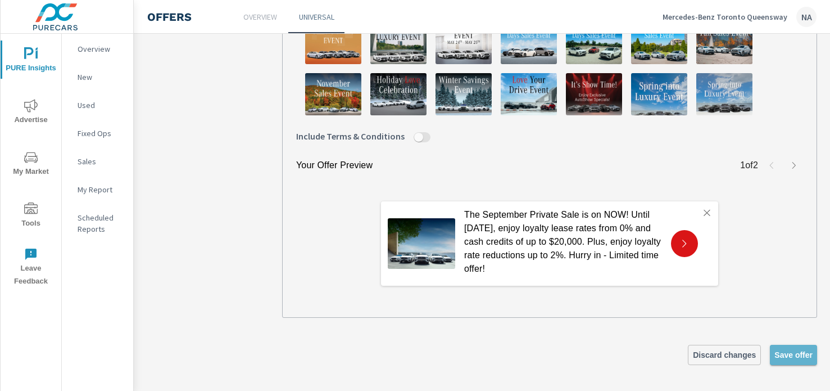
click at [750, 359] on button "Save offer" at bounding box center [793, 355] width 47 height 20
type textarea "x"
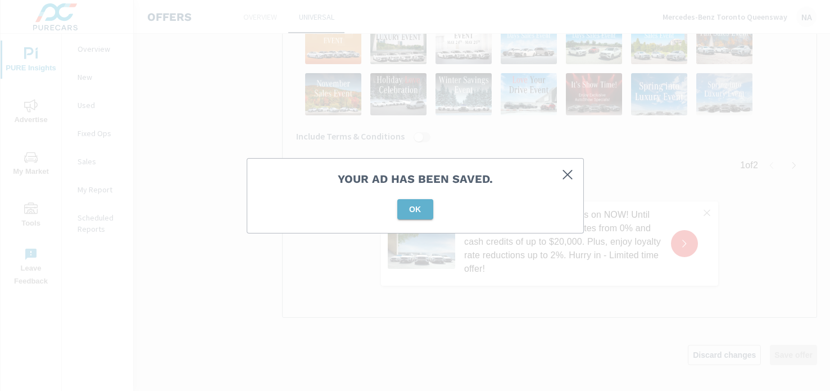
click at [418, 206] on span "OK" at bounding box center [415, 209] width 27 height 10
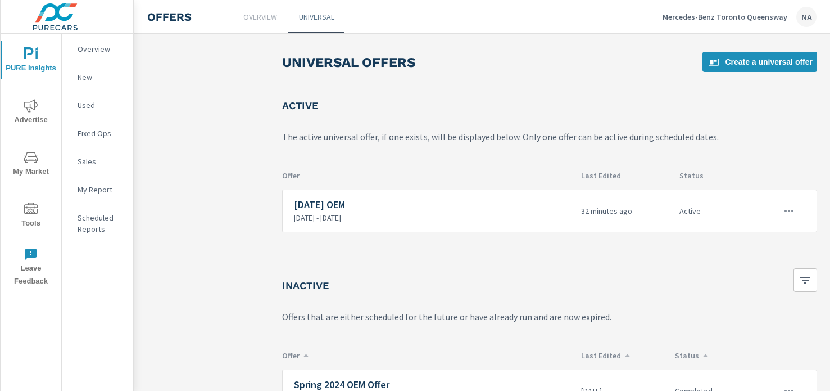
click at [715, 15] on p "Mercedes-Benz Toronto Queensway" at bounding box center [725, 17] width 125 height 10
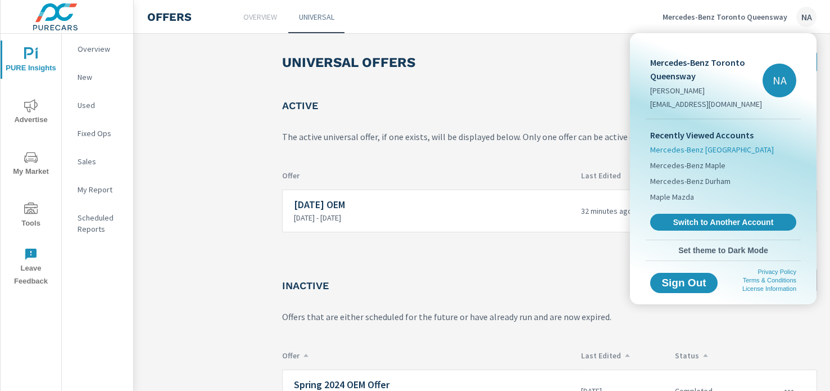
click at [698, 150] on span "Mercedes-Benz Mississauga" at bounding box center [713, 149] width 124 height 11
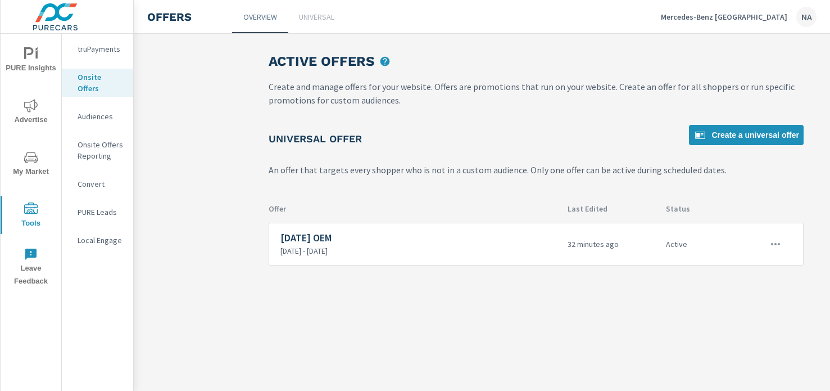
scroll to position [0, 14]
click at [750, 245] on icon "button" at bounding box center [775, 243] width 13 height 13
click at [740, 264] on div "Edit" at bounding box center [738, 269] width 16 height 13
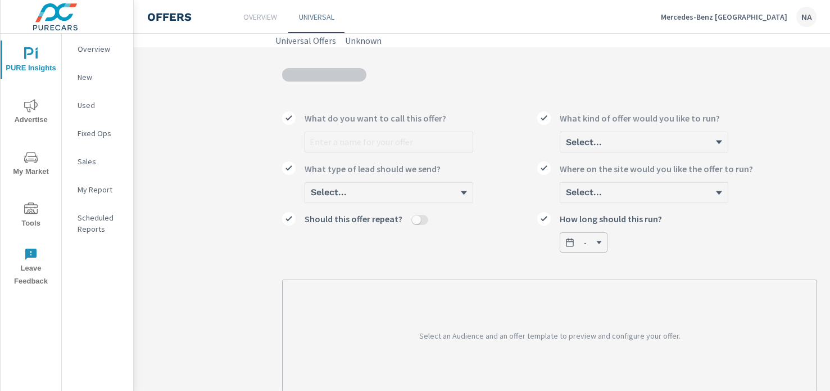
scroll to position [75, 0]
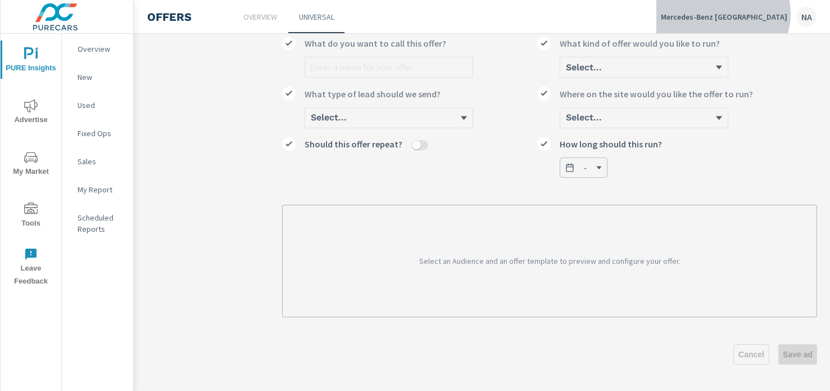
click at [750, 13] on p "Mercedes-Benz Mississauga" at bounding box center [724, 17] width 127 height 10
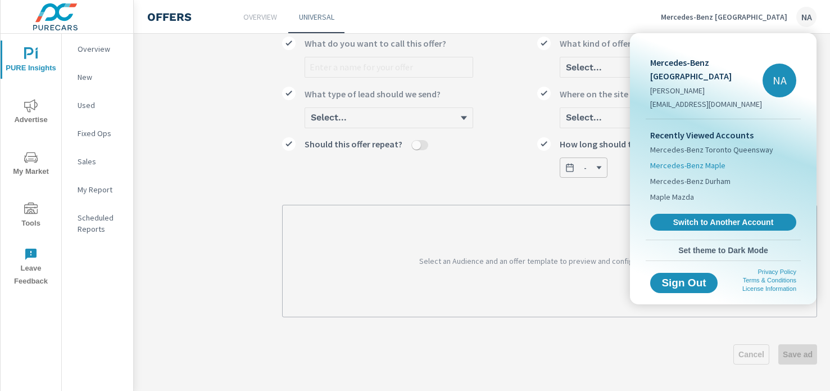
click at [686, 157] on li "Mercedes-Benz Maple" at bounding box center [724, 165] width 146 height 16
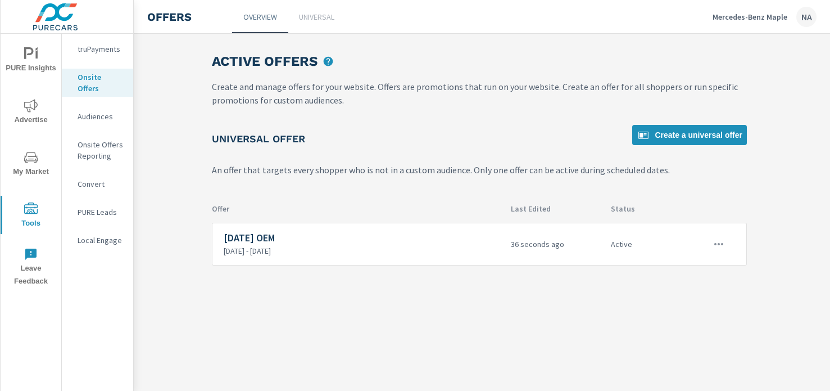
scroll to position [0, 79]
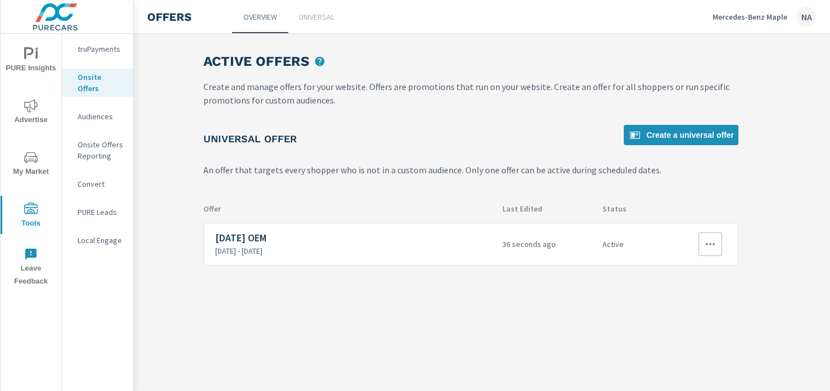
click at [710, 243] on icon "button" at bounding box center [710, 244] width 9 height 2
click at [672, 268] on div "Edit" at bounding box center [674, 269] width 16 height 13
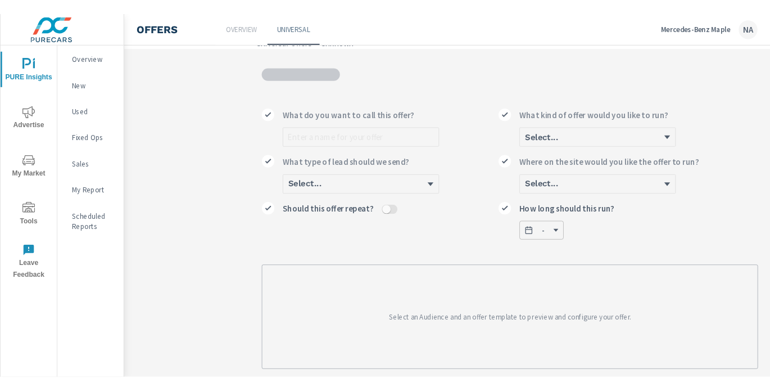
scroll to position [3, 0]
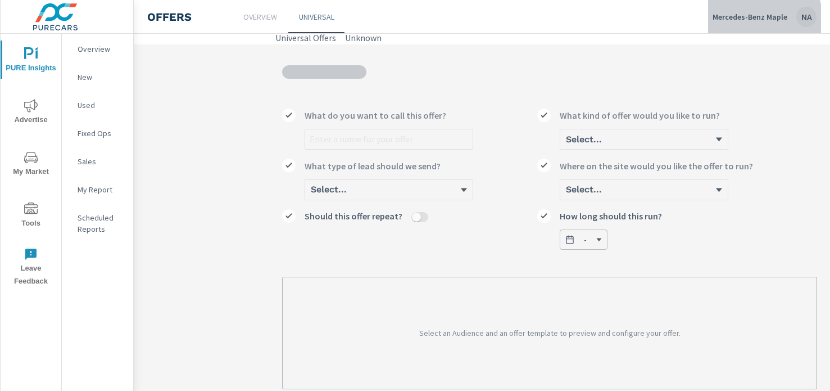
click at [750, 20] on p "Mercedes-Benz Maple" at bounding box center [750, 17] width 75 height 10
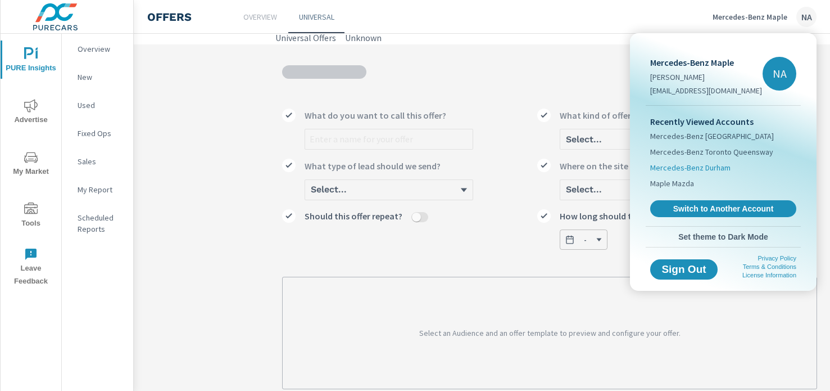
click at [699, 170] on span "Mercedes-Benz Durham" at bounding box center [691, 167] width 80 height 11
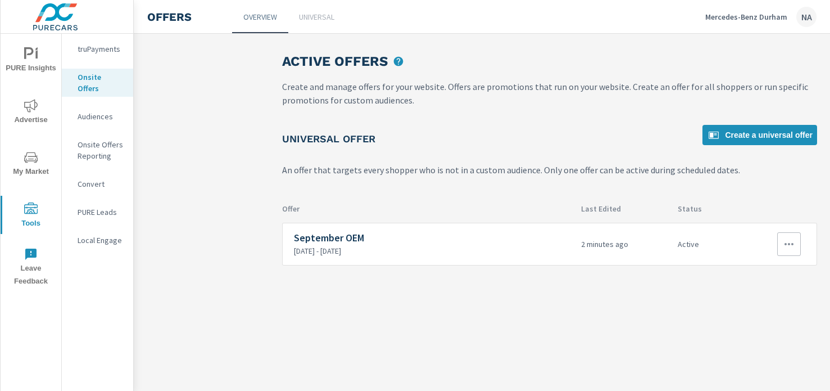
click at [750, 239] on icon "button" at bounding box center [789, 243] width 13 height 13
click at [750, 265] on link "Edit" at bounding box center [769, 269] width 62 height 27
